Goal: Information Seeking & Learning: Compare options

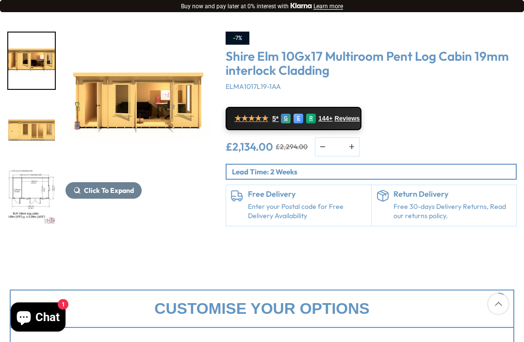
scroll to position [120, 0]
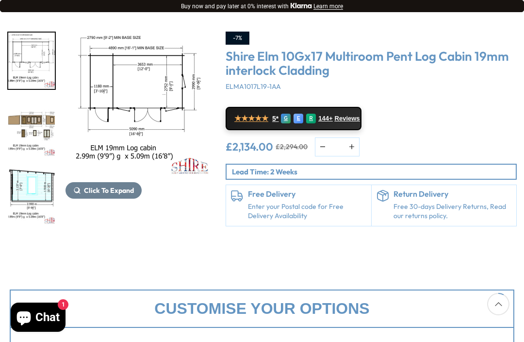
click at [42, 135] on img "4 / 10" at bounding box center [31, 128] width 47 height 56
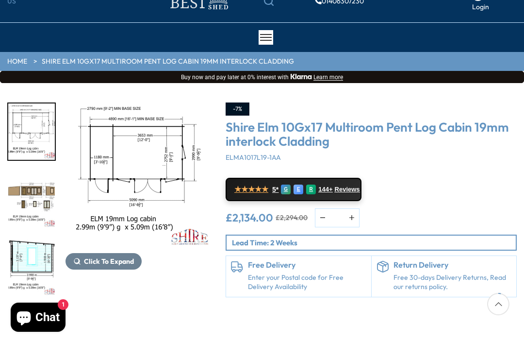
scroll to position [0, 0]
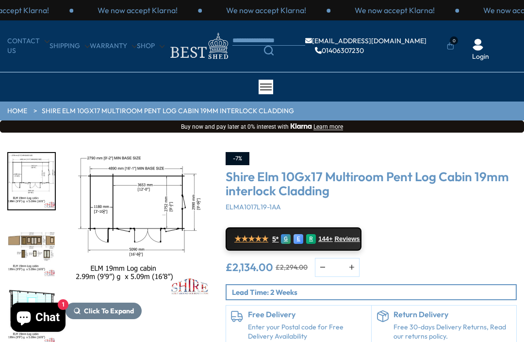
click at [30, 42] on link "CONTACT US" at bounding box center [28, 45] width 42 height 19
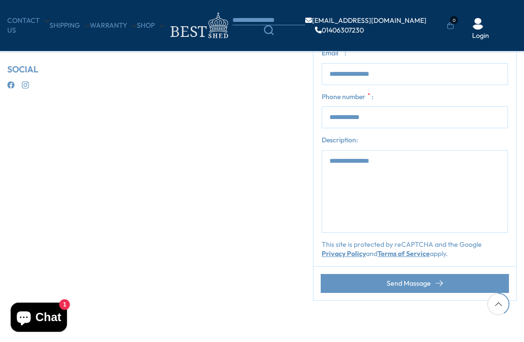
scroll to position [318, 0]
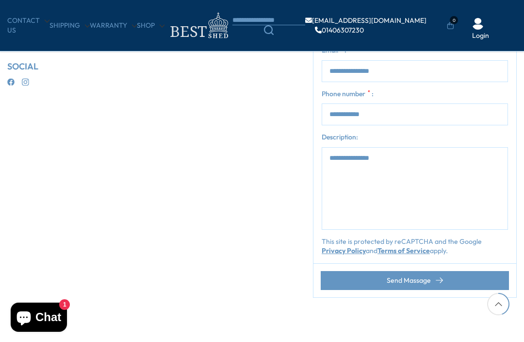
click at [270, 112] on div "ADDRESS Keble Ltd[GEOGRAPHIC_DATA][STREET_ADDRESS] CALL US 01406 307230 OPEN [D…" at bounding box center [153, 40] width 306 height 176
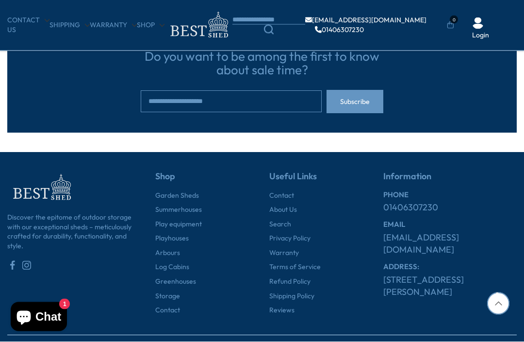
scroll to position [689, 0]
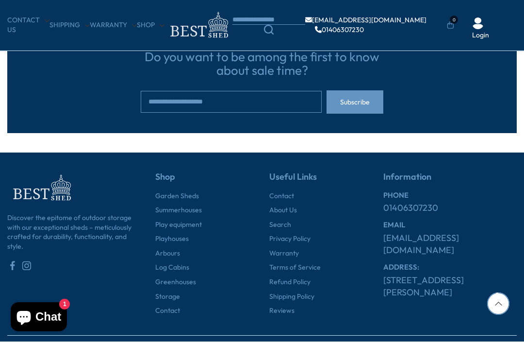
click at [182, 212] on link "Summerhouses" at bounding box center [178, 211] width 47 height 10
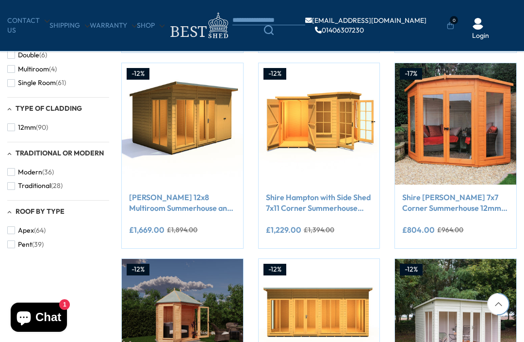
scroll to position [552, 0]
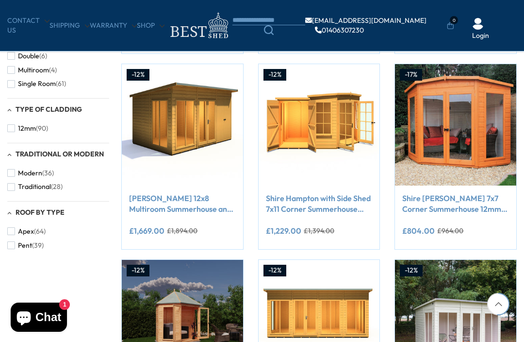
click at [17, 245] on button "Pent (39)" at bounding box center [25, 245] width 36 height 14
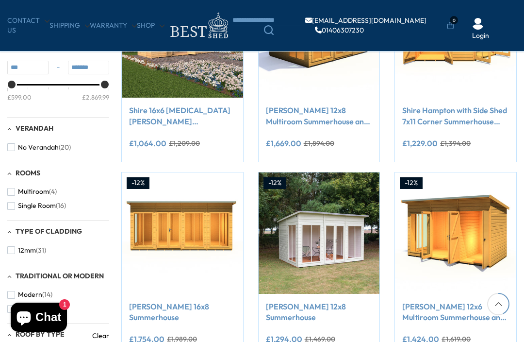
scroll to position [436, 0]
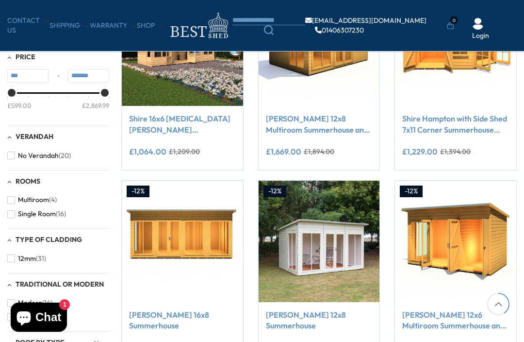
click at [14, 200] on button "Multiroom (4)" at bounding box center [31, 200] width 49 height 14
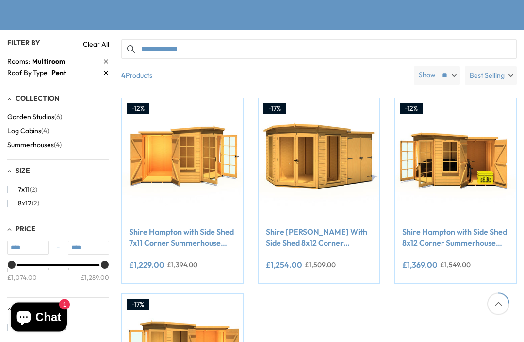
scroll to position [179, 0]
